Goal: Navigation & Orientation: Find specific page/section

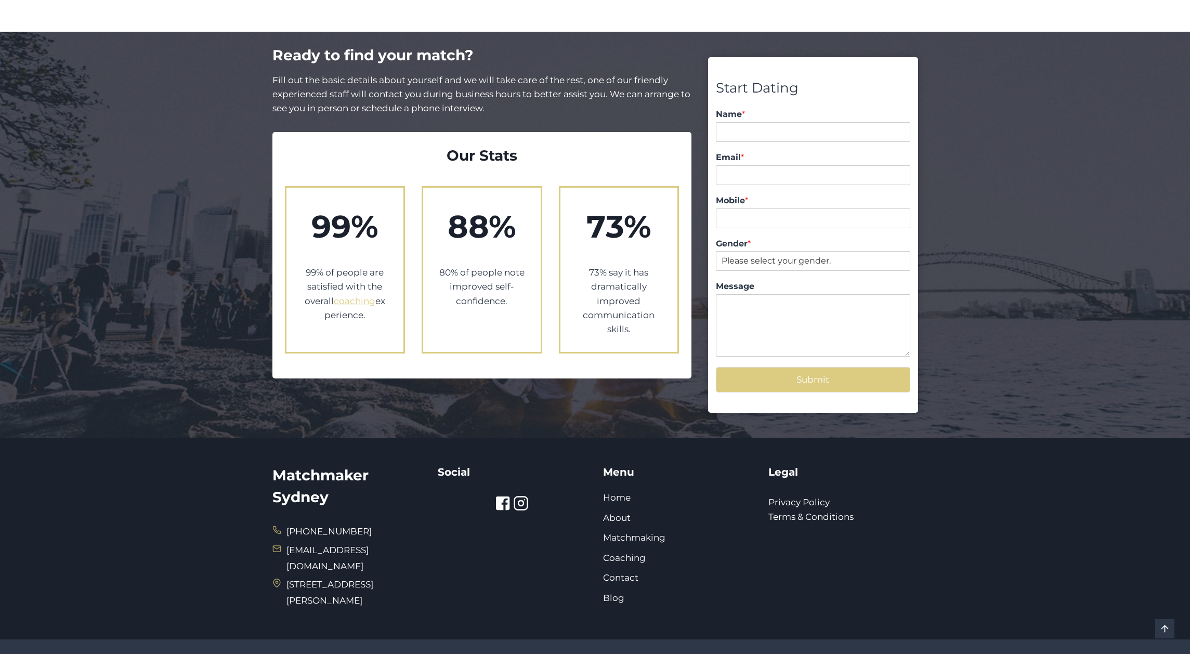
scroll to position [1741, 0]
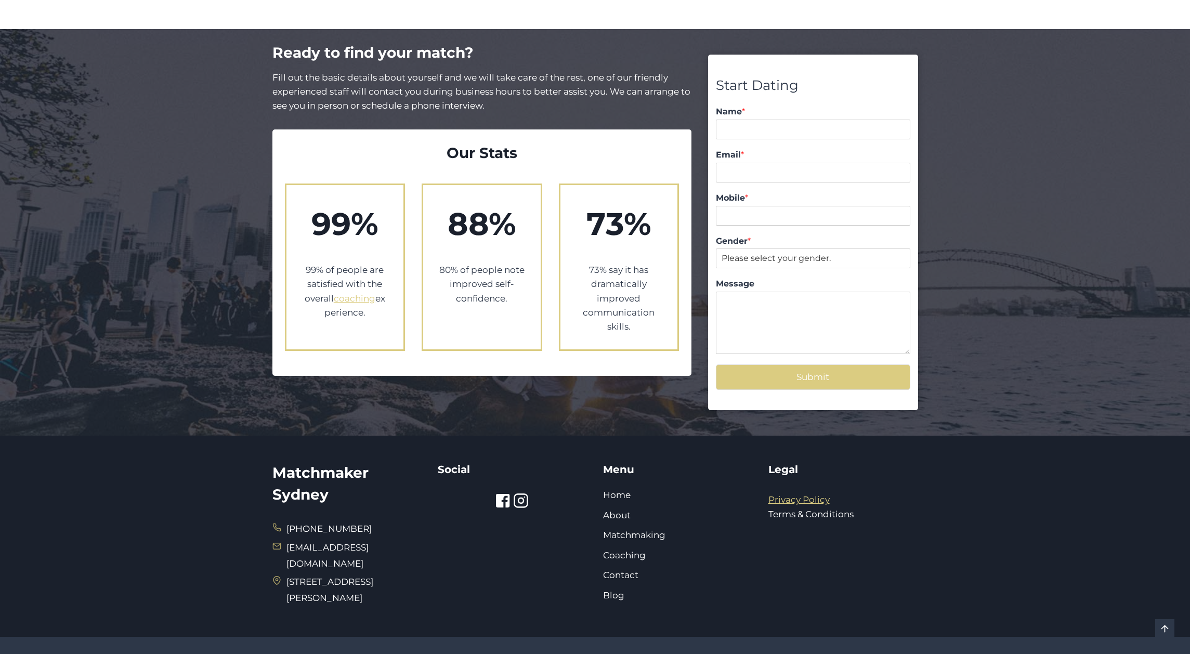
click at [780, 494] on link "Privacy Policy" at bounding box center [799, 499] width 61 height 10
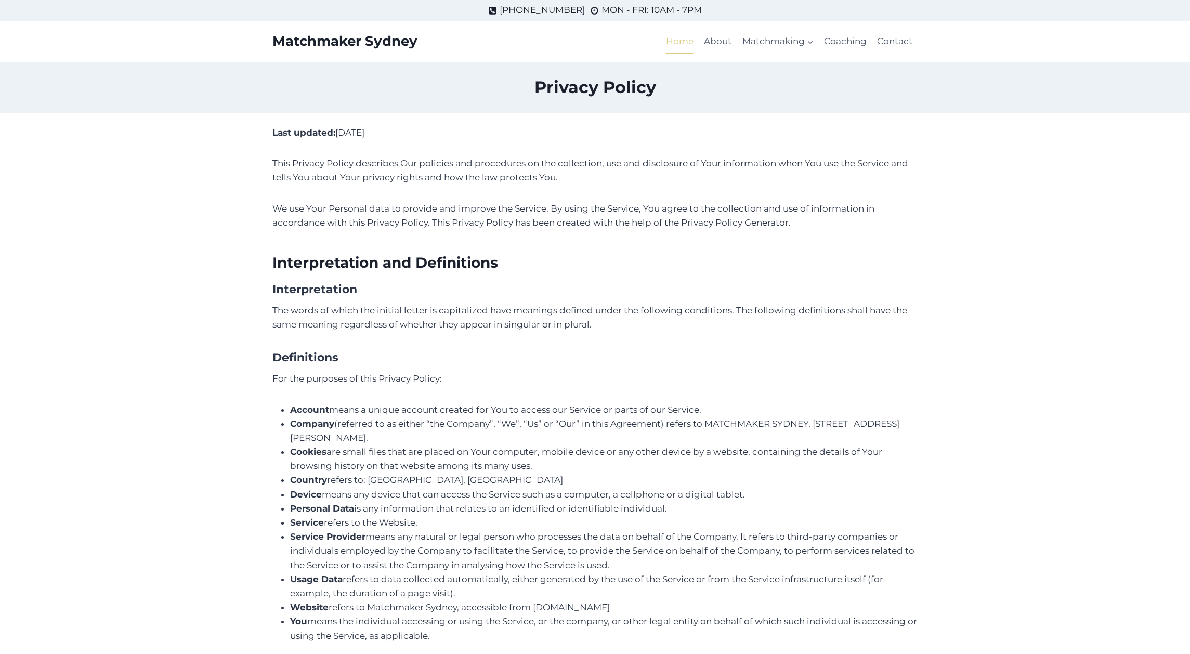
click at [685, 35] on link "Home" at bounding box center [680, 41] width 38 height 25
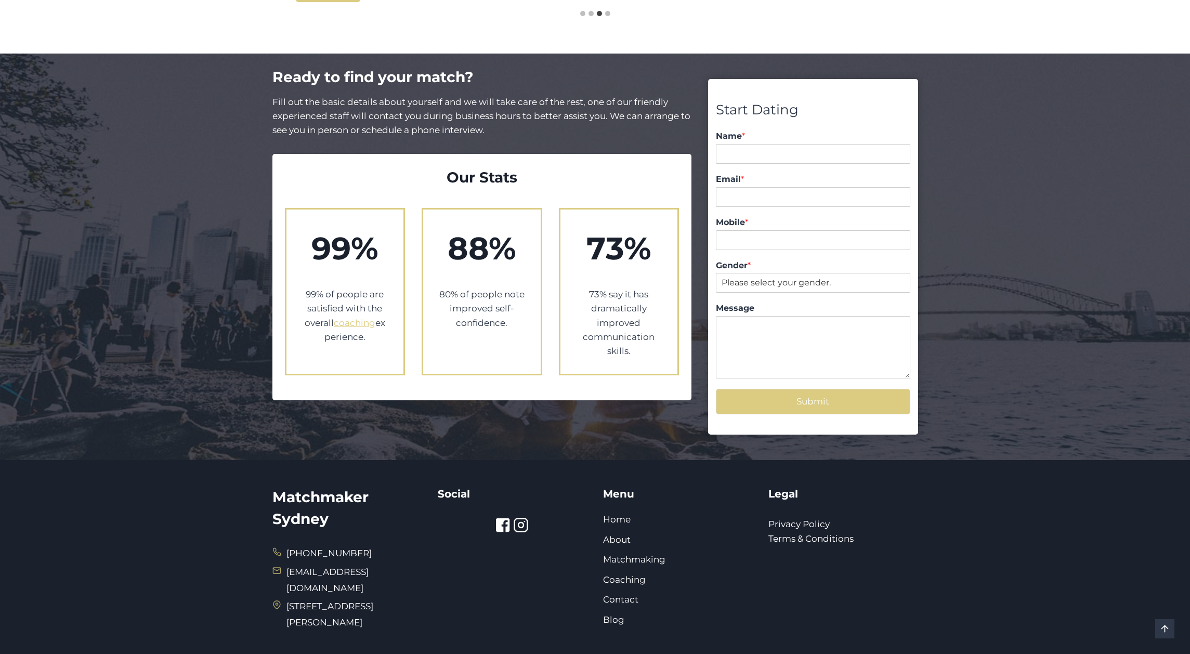
scroll to position [1741, 0]
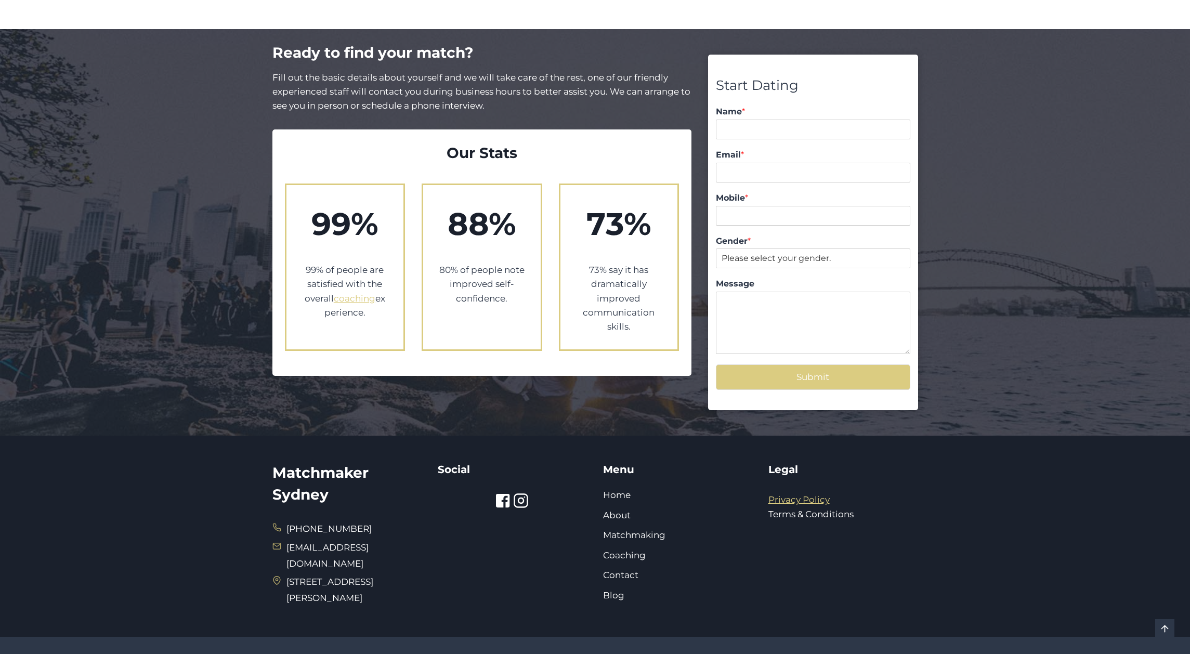
click at [805, 494] on link "Privacy Policy" at bounding box center [799, 499] width 61 height 10
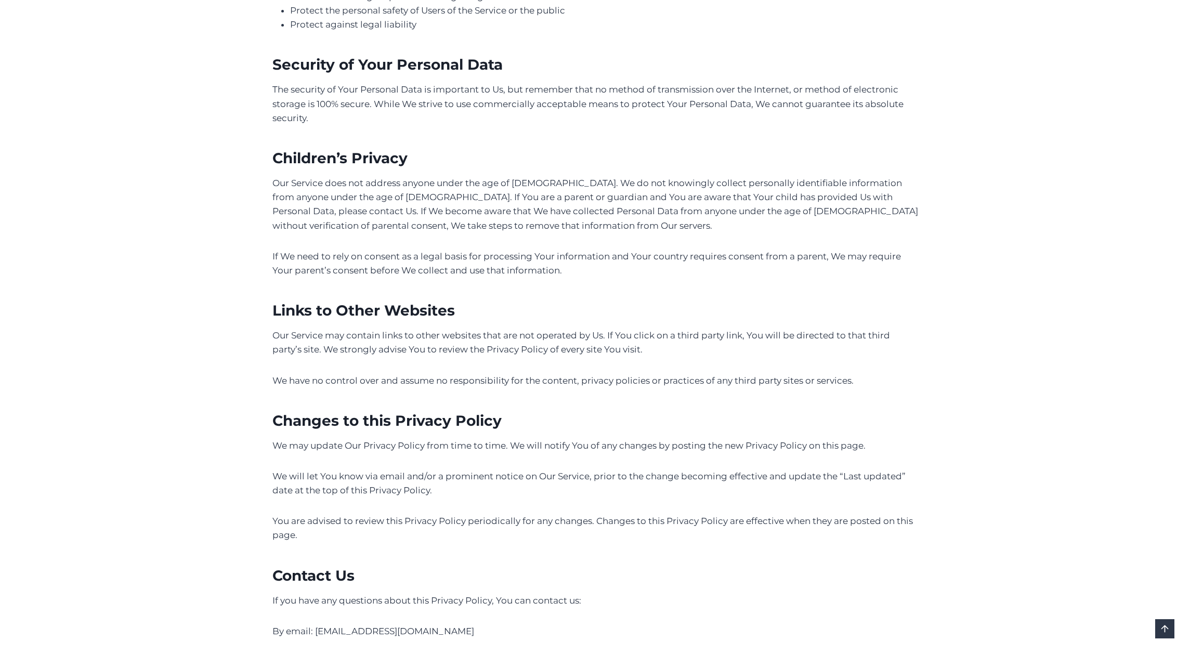
scroll to position [2860, 0]
